Goal: Check status

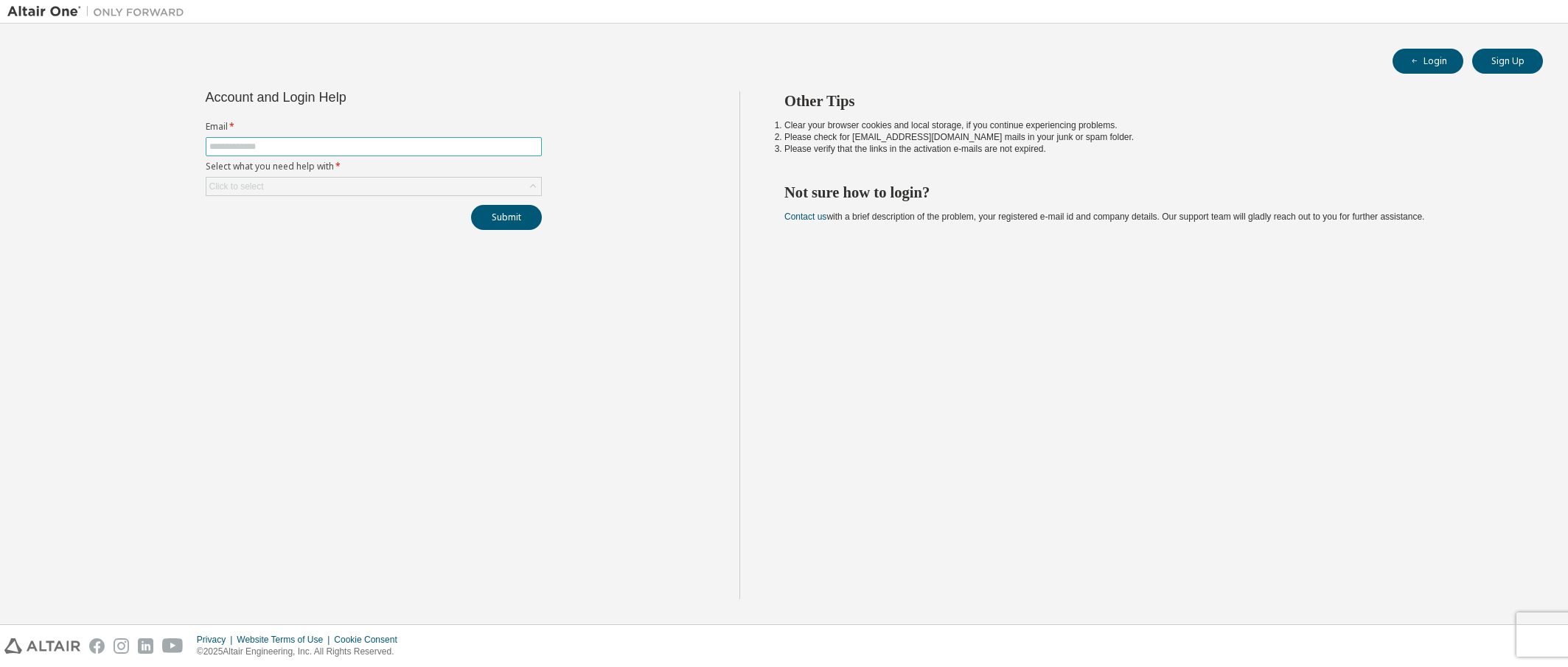
click at [290, 146] on input "text" at bounding box center [373, 147] width 328 height 12
type input "**********"
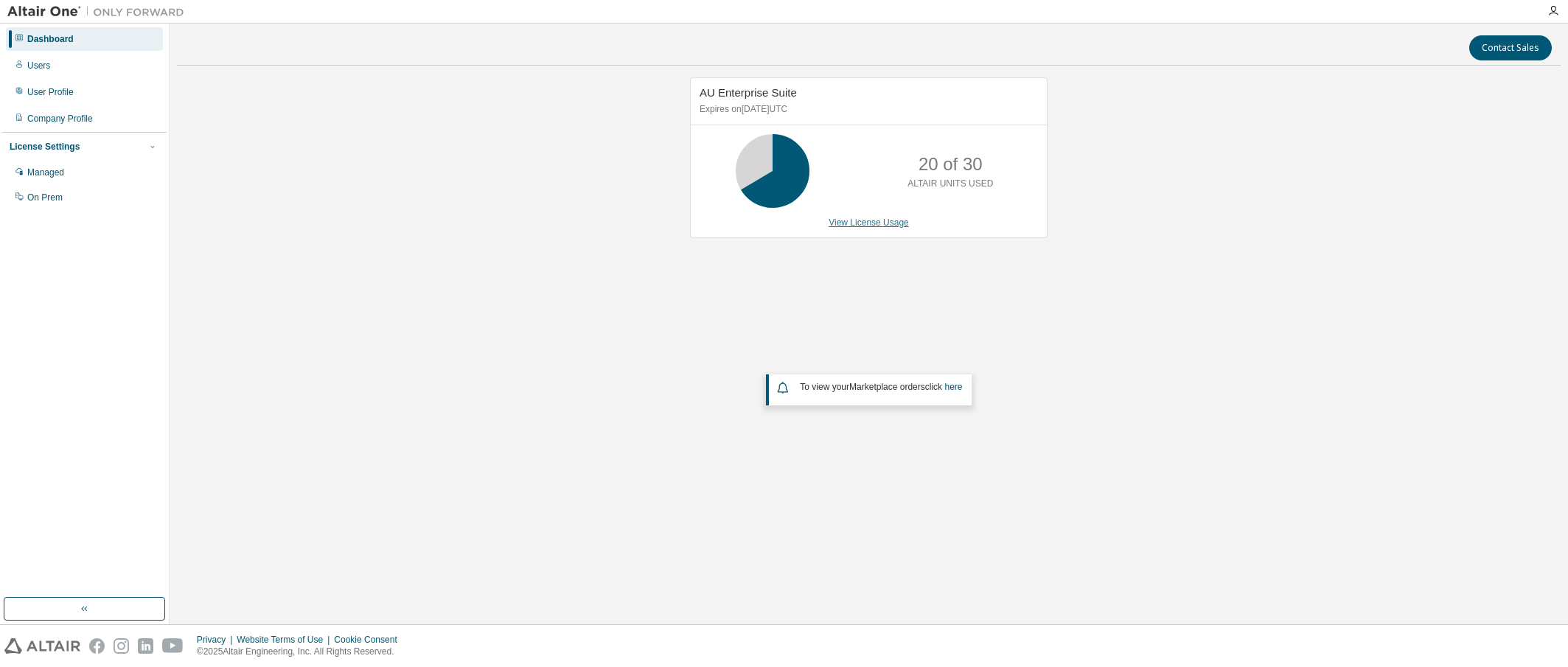
click at [866, 221] on link "View License Usage" at bounding box center [868, 222] width 80 height 11
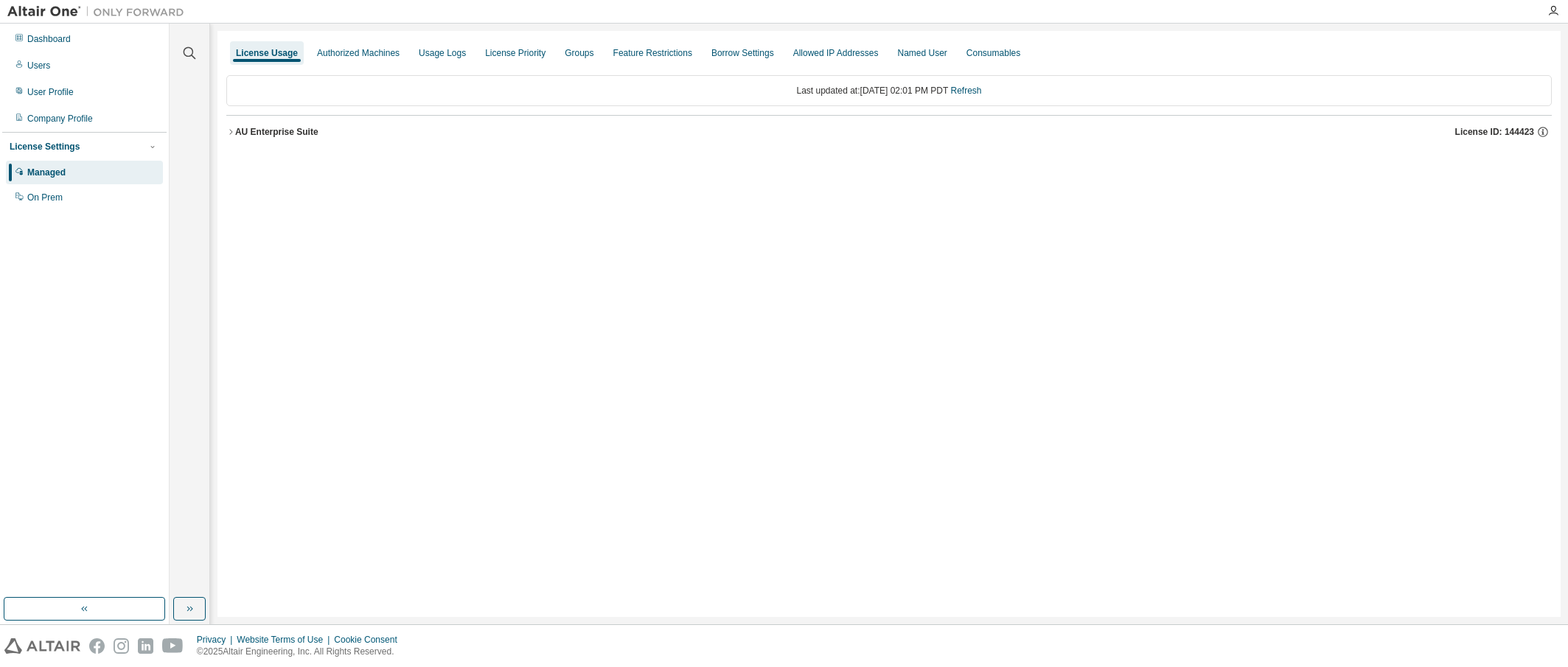
click at [230, 131] on icon "button" at bounding box center [230, 131] width 9 height 9
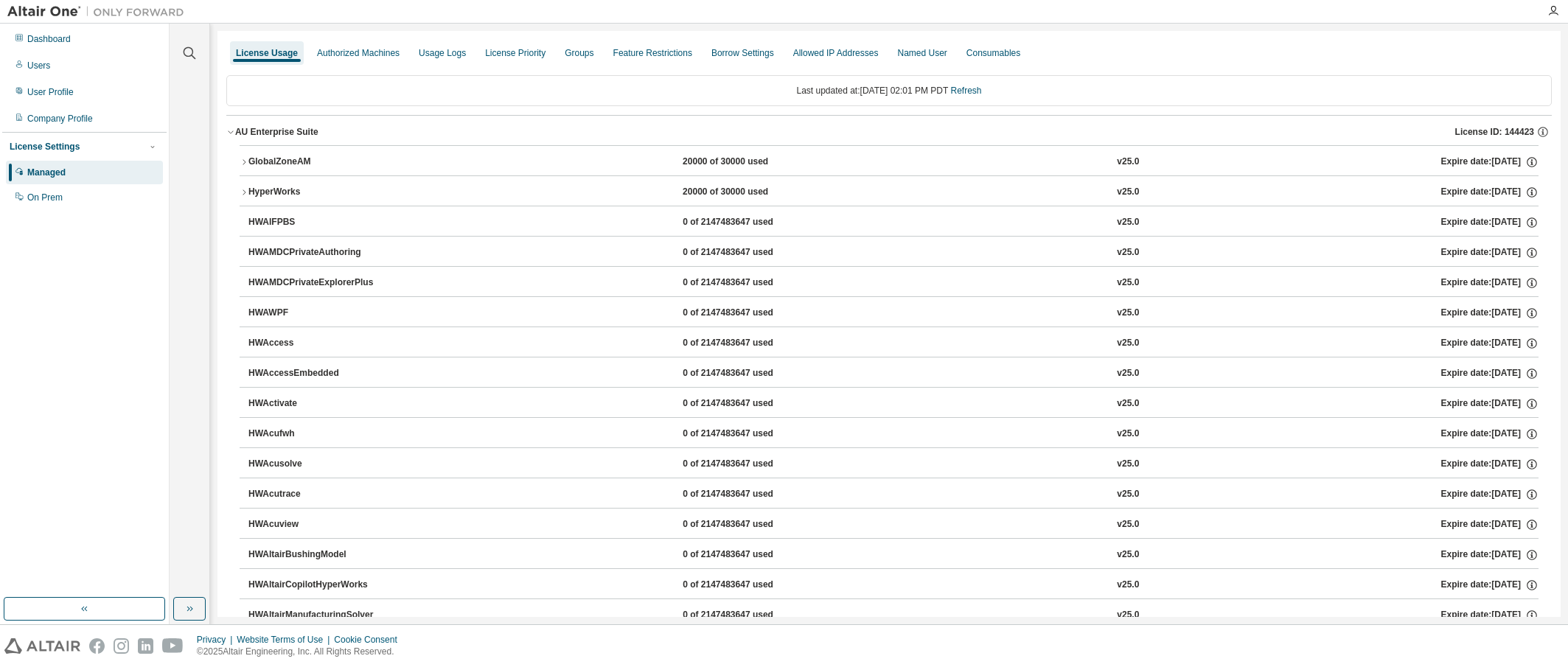
click at [242, 195] on icon "button" at bounding box center [243, 192] width 9 height 9
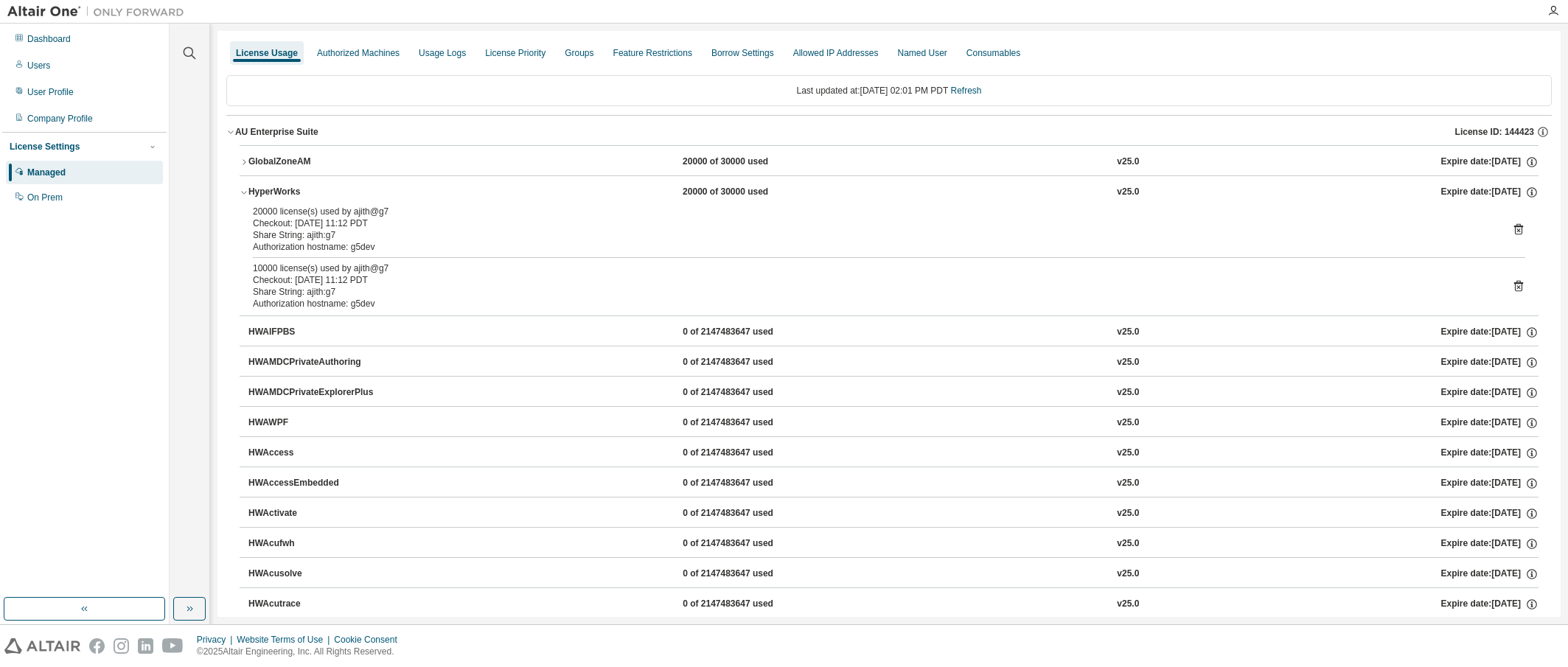
click at [89, 316] on div "Dashboard Users User Profile Company Profile License Settings Managed On Prem" at bounding box center [84, 310] width 165 height 569
